Goal: Task Accomplishment & Management: Manage account settings

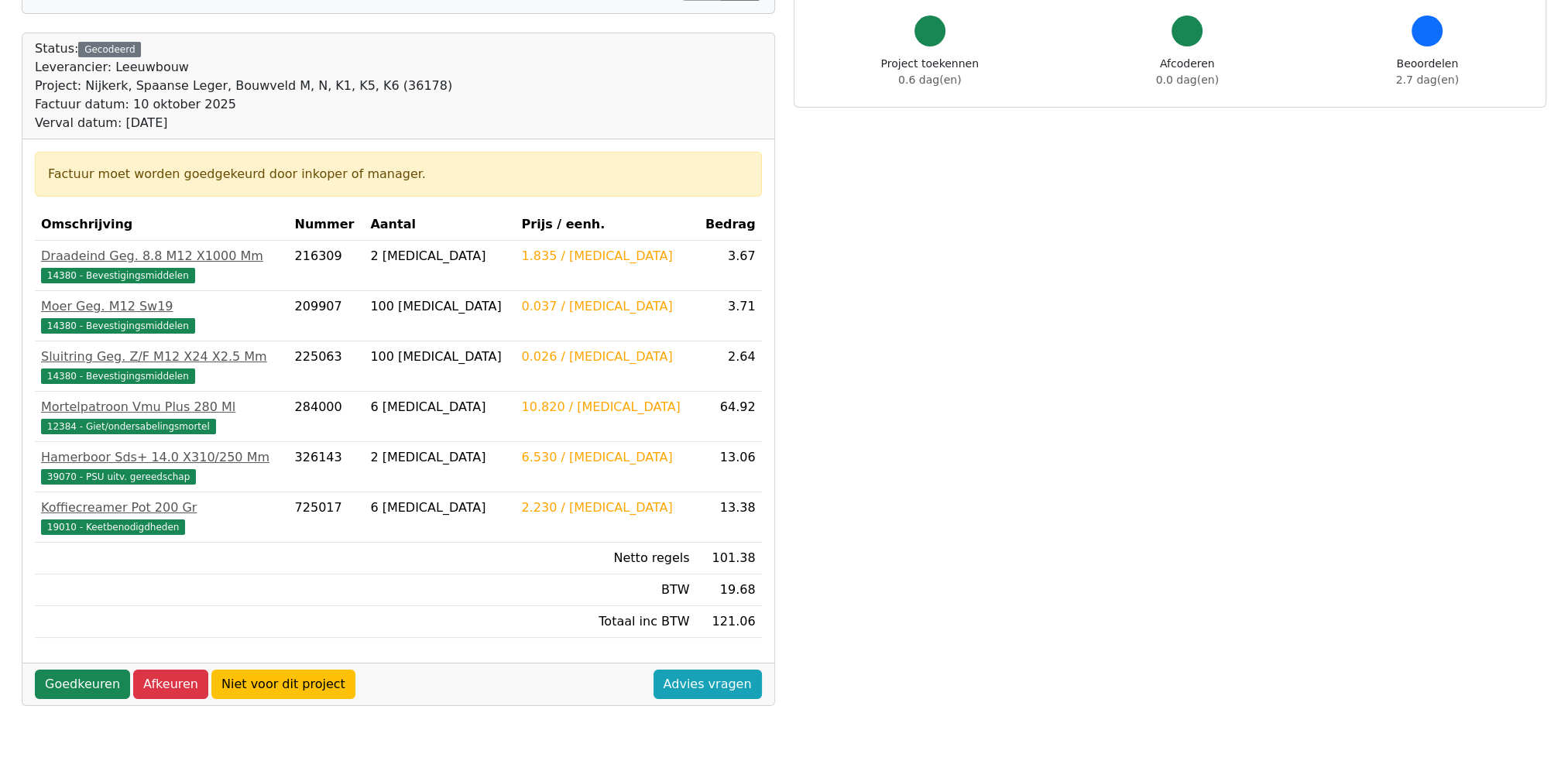
scroll to position [180, 0]
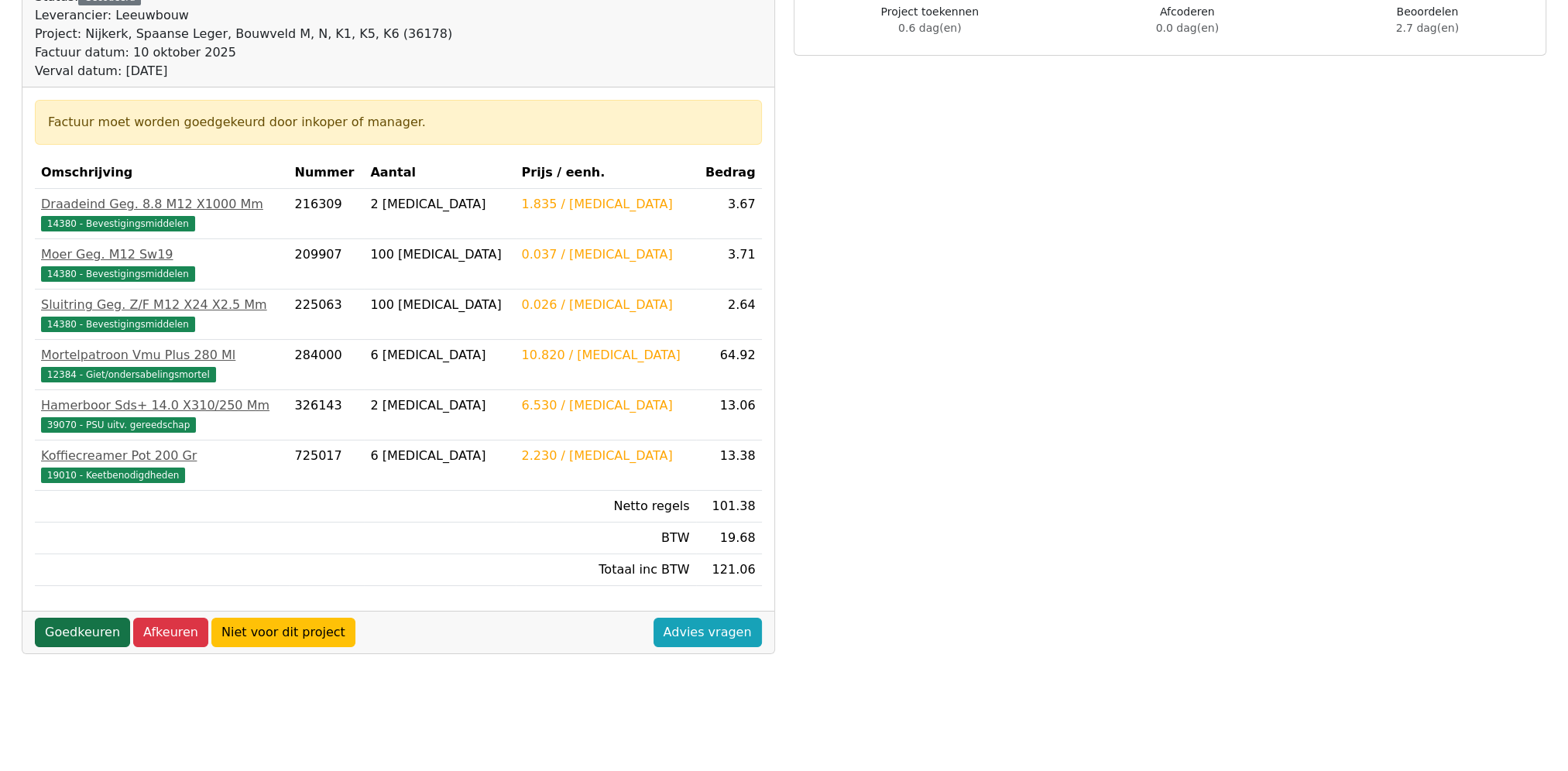
click at [92, 625] on link "Goedkeuren" at bounding box center [82, 632] width 95 height 29
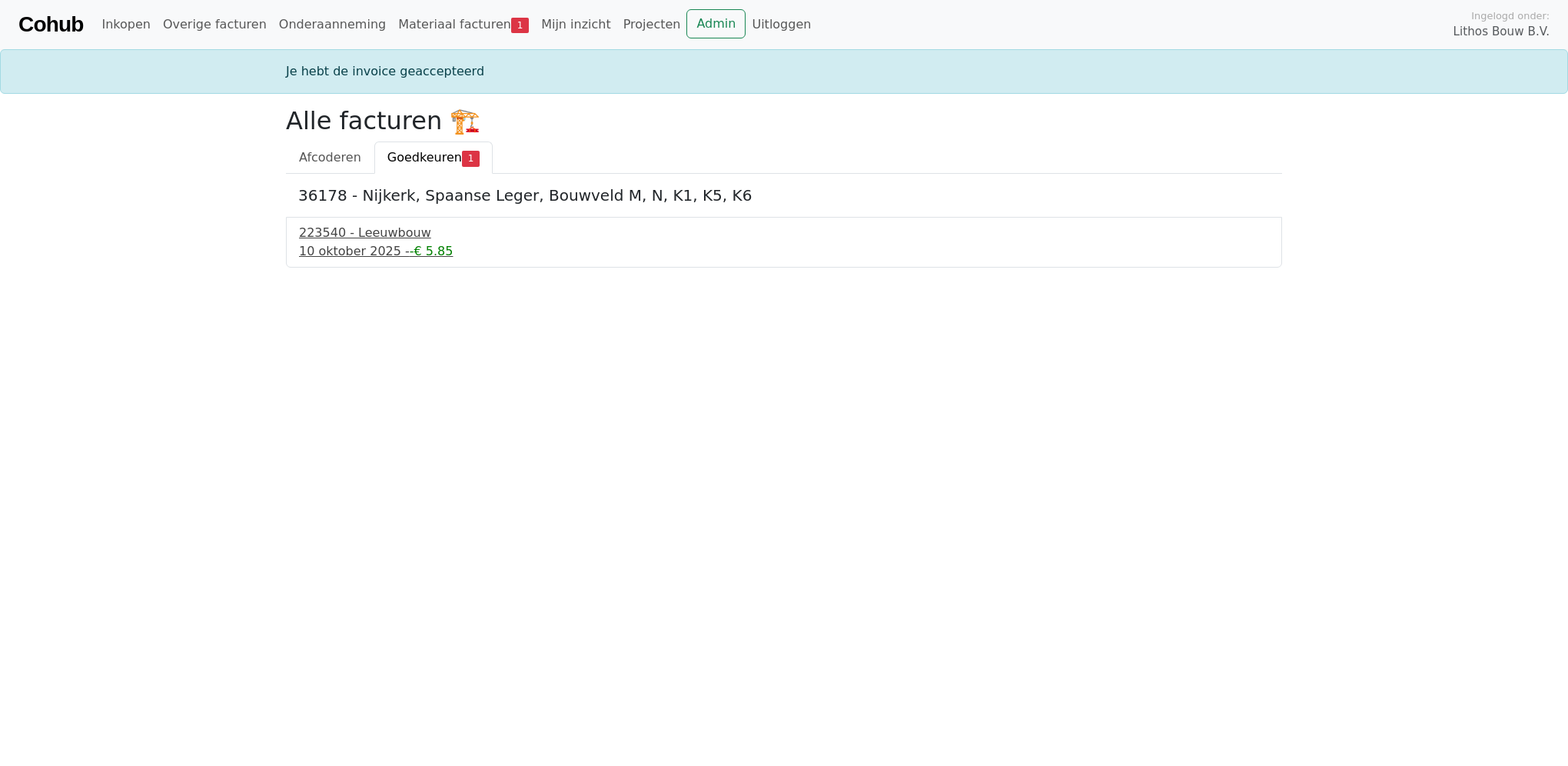
click at [384, 244] on div "[DATE] - -€ 5.85" at bounding box center [784, 251] width 970 height 19
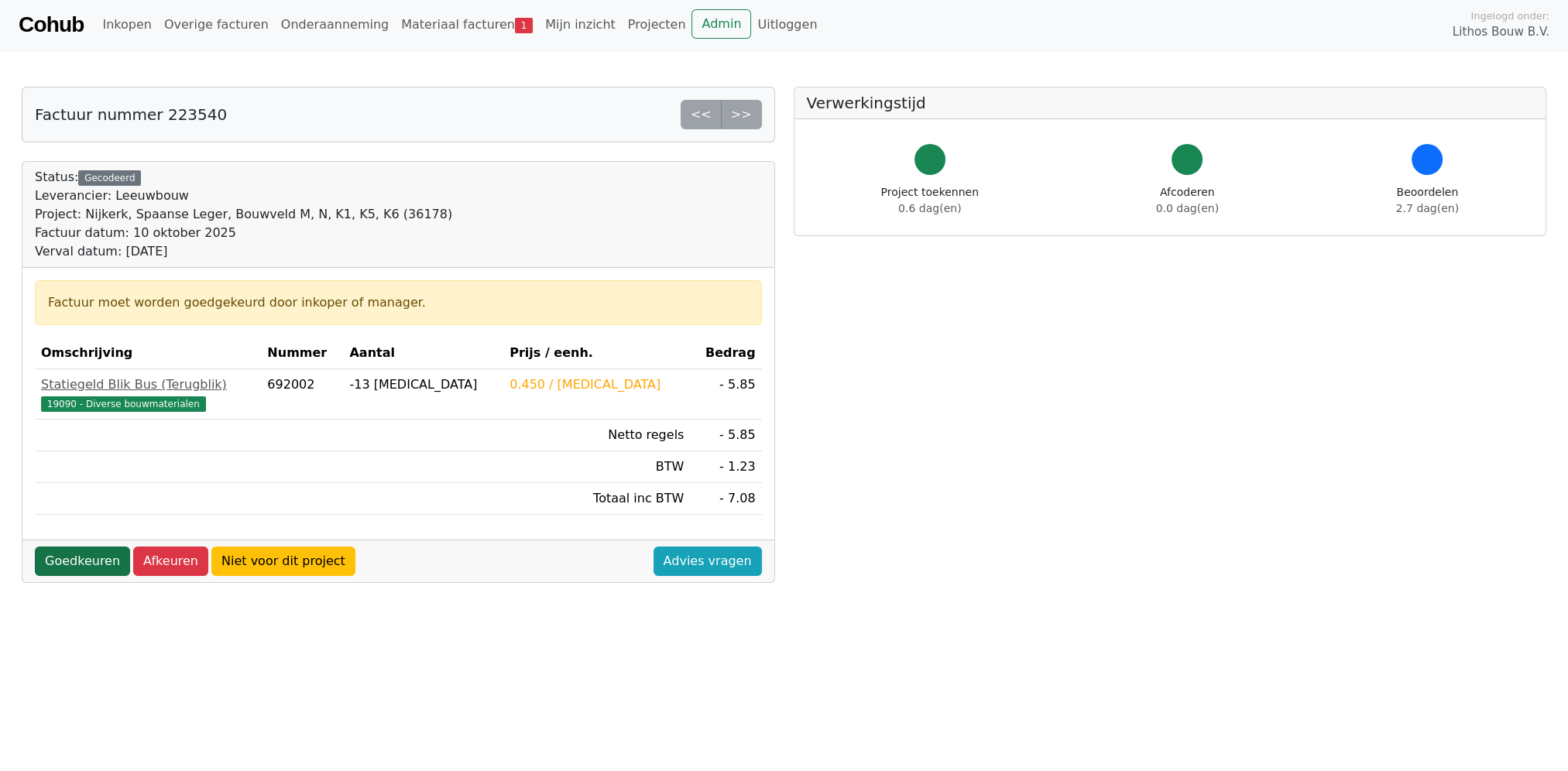
click at [91, 559] on link "Goedkeuren" at bounding box center [82, 561] width 95 height 29
